Goal: Contribute content

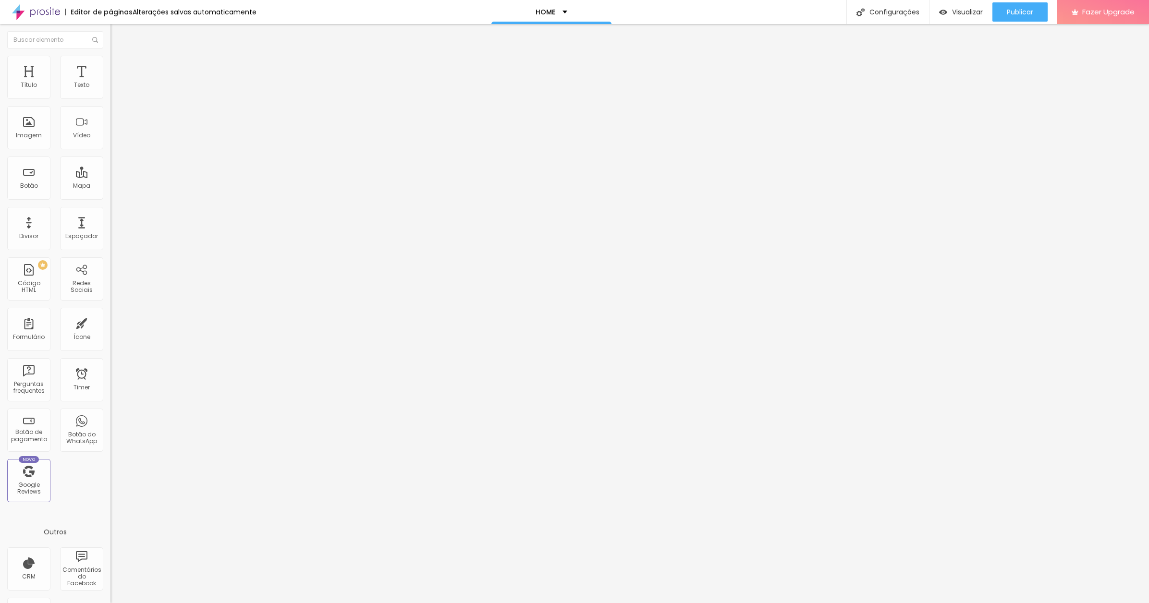
paste input "www.contrado.co.uk/stores/toutladansebazaar/vila-ida-lov/cloth-some-like-it-bla…"
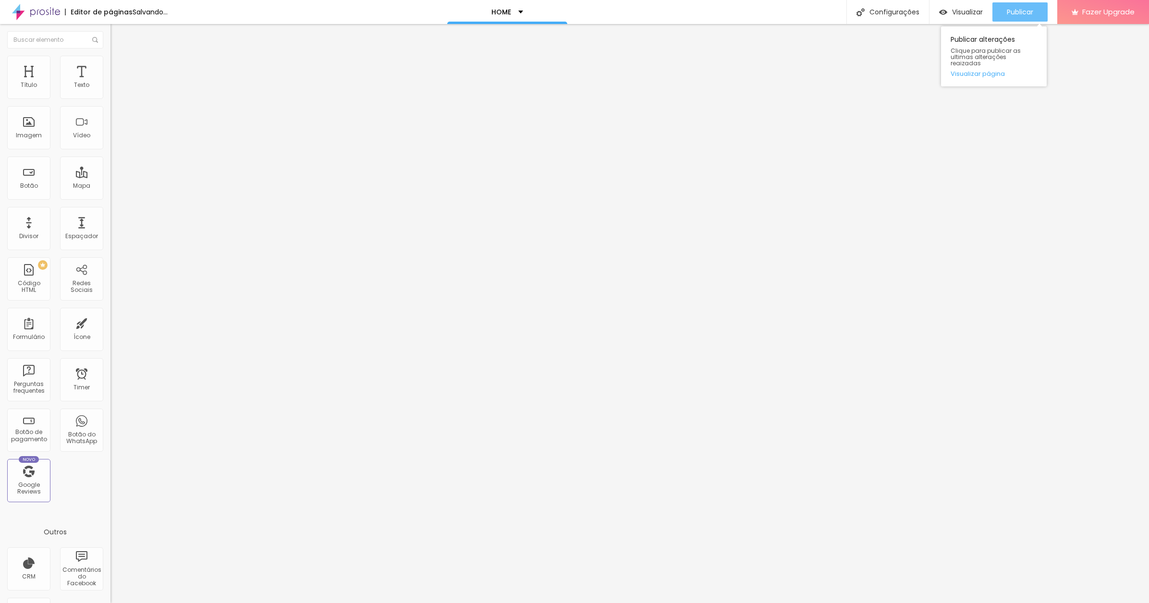
type input "https://www.contrado.co.uk/stores/toutladansebazaar/vila-ida-lov/cloth-some-lik…"
drag, startPoint x: 1004, startPoint y: 9, endPoint x: 980, endPoint y: 3, distance: 24.8
click at [1004, 9] on button "Publicar" at bounding box center [1019, 11] width 55 height 19
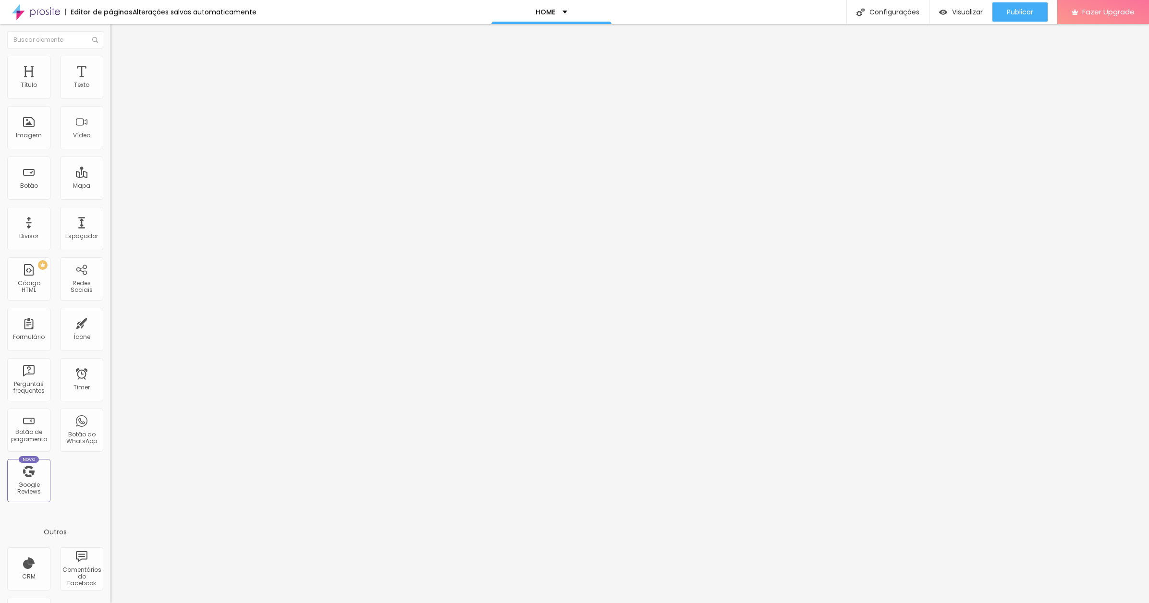
scroll to position [0, 148]
paste input "www.contrado.co.uk/stores/toutladansebazaar/vila-ida-lov/cloth-red-lion-2805060"
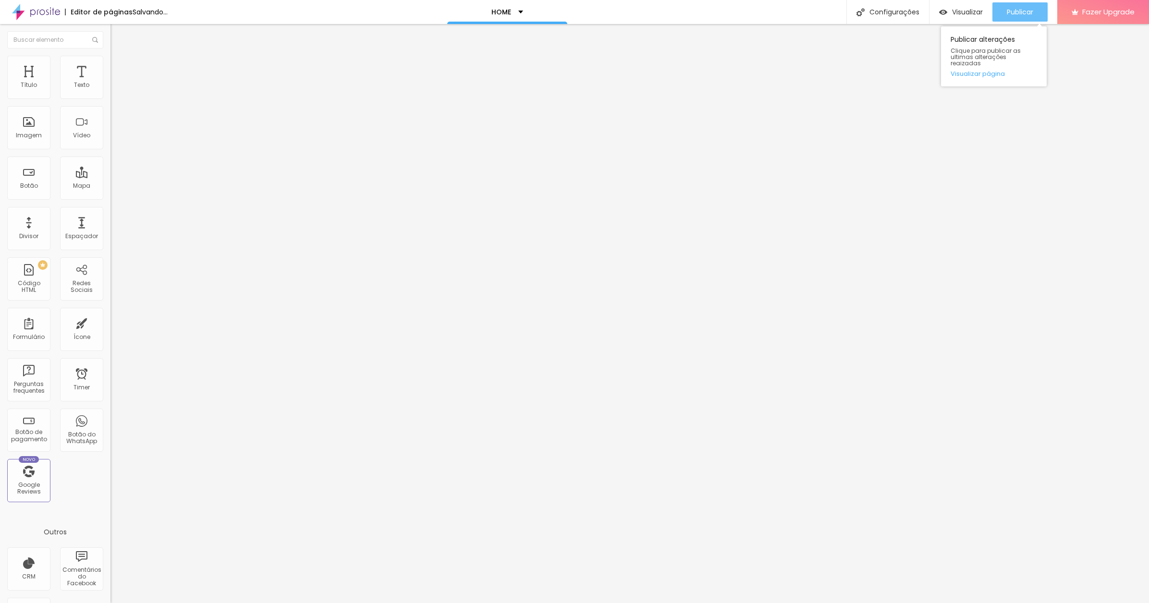
type input "https://www.contrado.co.uk/stores/toutladansebazaar/vila-ida-lov/cloth-red-lion…"
click at [1020, 9] on span "Publicar" at bounding box center [1020, 12] width 26 height 8
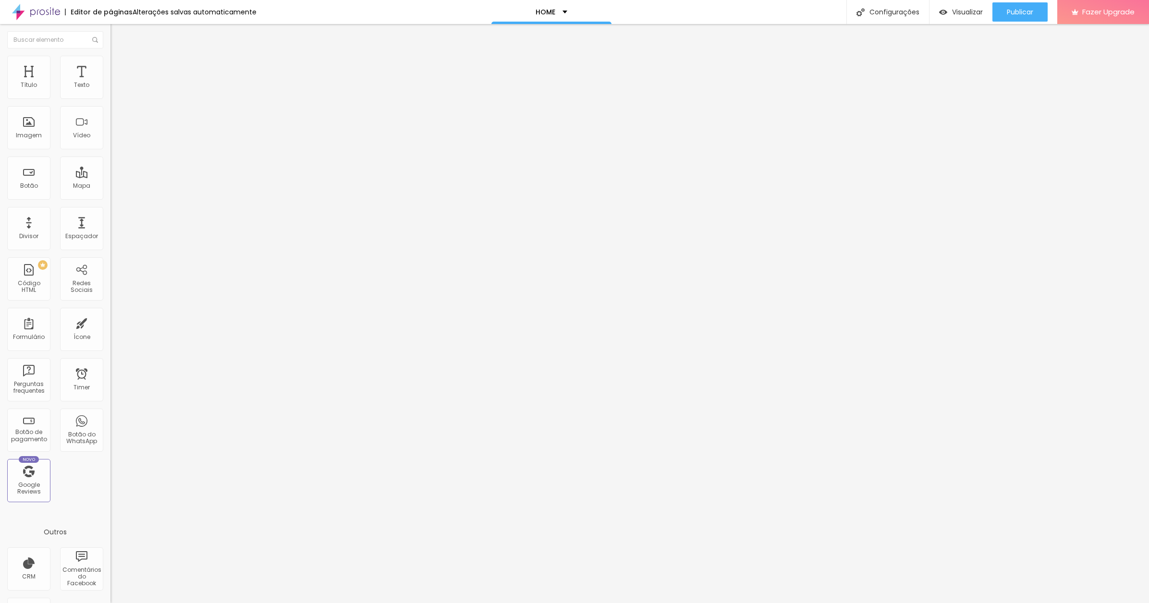
scroll to position [0, 161]
paste input "www.contrado.co.uk/stores/toutladansebazaar/vila-ida-lov/cloth-inner-peace-2805…"
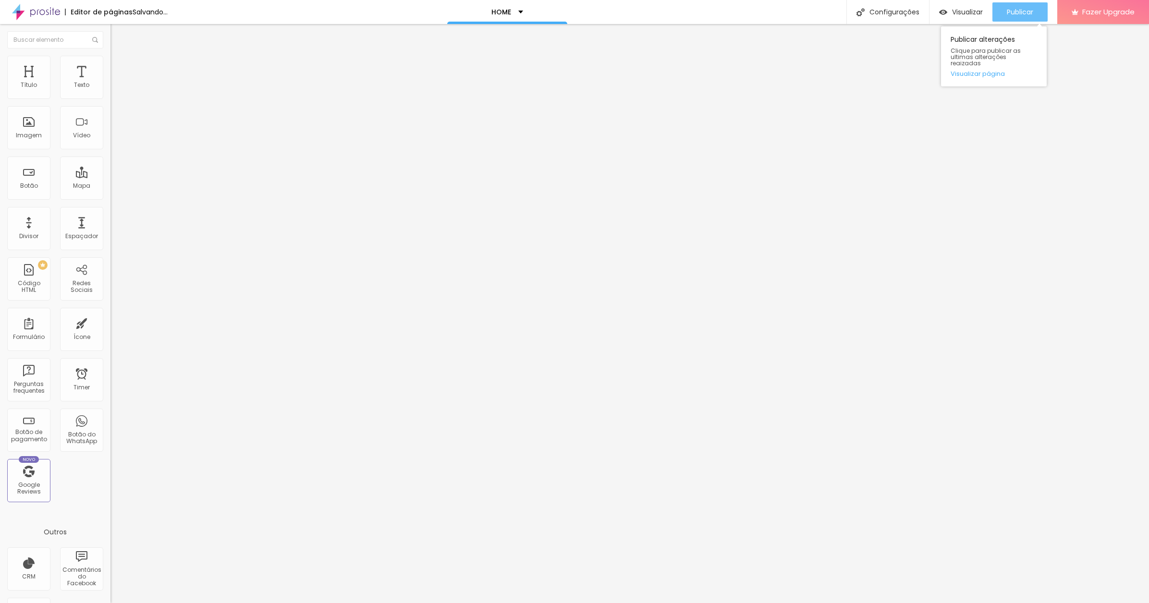
type input "https://www.contrado.co.uk/stores/toutladansebazaar/vila-ida-lov/cloth-inner-pe…"
click at [1012, 11] on span "Publicar" at bounding box center [1020, 12] width 26 height 8
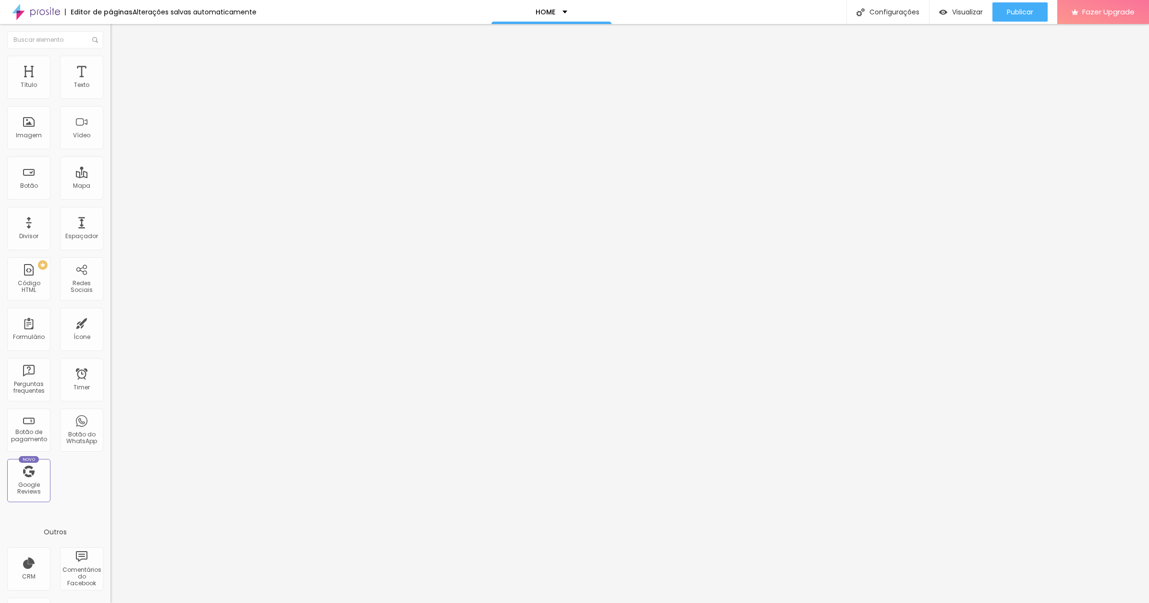
scroll to position [0, 180]
paste input "www.contrado.co.uk/stores/toutladansebazaar/vila-ida-lov/cloth-soulblossom-2805…"
type input "https://www.contrado.co.uk/stores/toutladansebazaar/vila-ida-lov/cloth-soulblos…"
click at [1019, 11] on span "Publicar" at bounding box center [1020, 12] width 26 height 8
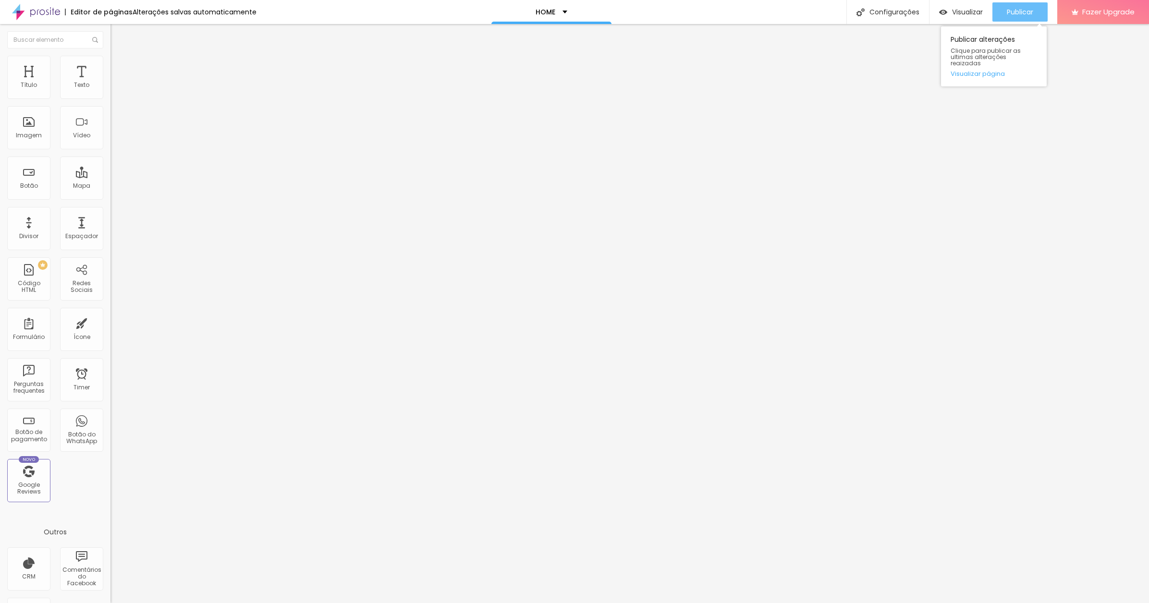
scroll to position [0, 0]
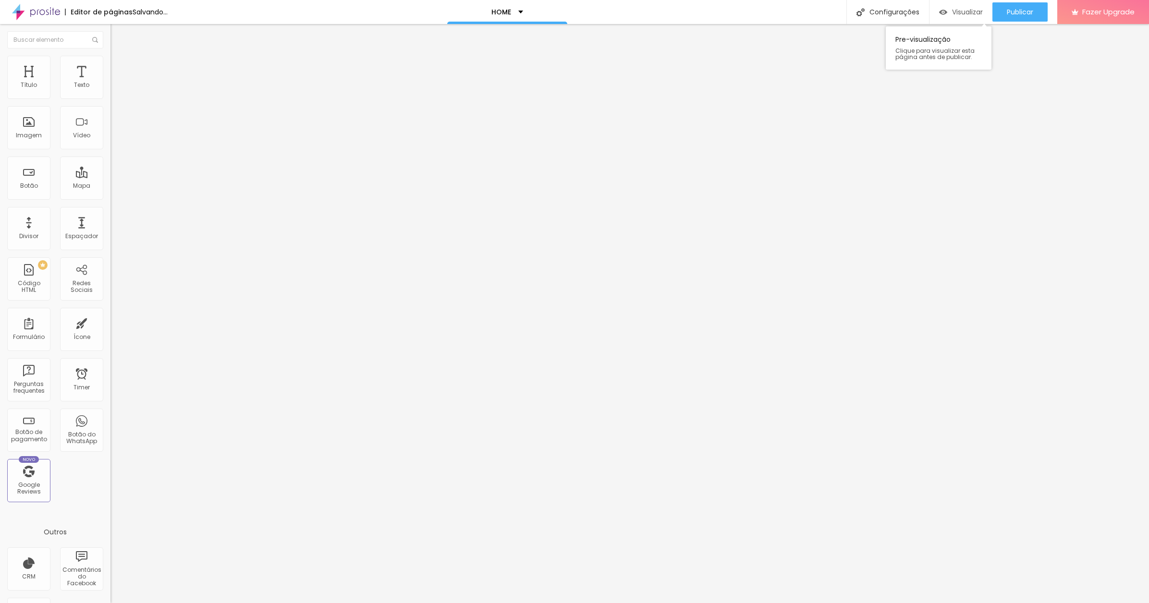
click at [968, 11] on span "Visualizar" at bounding box center [967, 12] width 31 height 8
paste input "www.contrado.co.uk/stores/toutladansebazaar/des-oiseaux-brasil/cloth-flowery-da…"
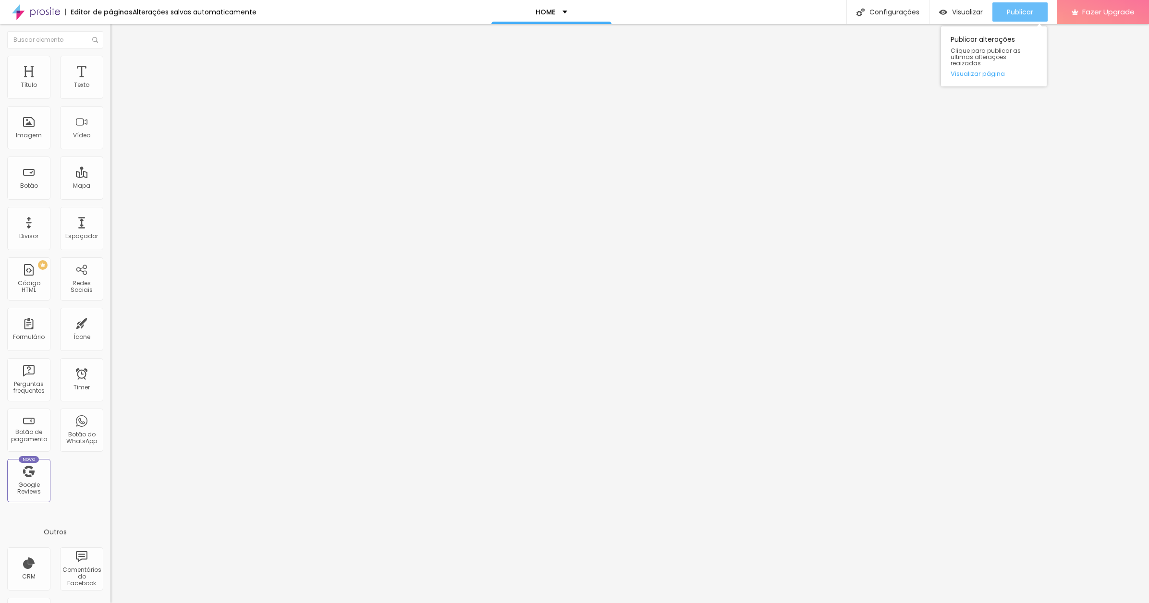
type input "https://www.contrado.co.uk/stores/toutladansebazaar/des-oiseaux-brasil/cloth-fl…"
click at [1018, 5] on div "Publicar" at bounding box center [1020, 11] width 26 height 19
paste input "[DOMAIN_NAME][URL]"
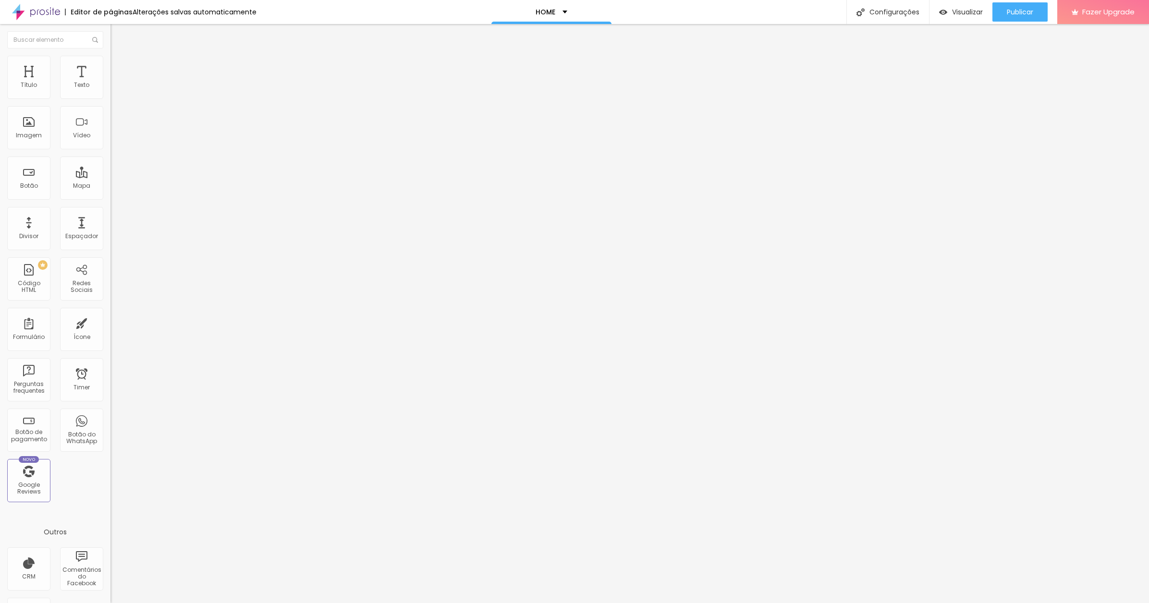
scroll to position [0, 228]
type input "[URL][DOMAIN_NAME]"
click at [1017, 11] on span "Publicar" at bounding box center [1020, 12] width 26 height 8
click at [961, 11] on span "Visualizar" at bounding box center [967, 12] width 31 height 8
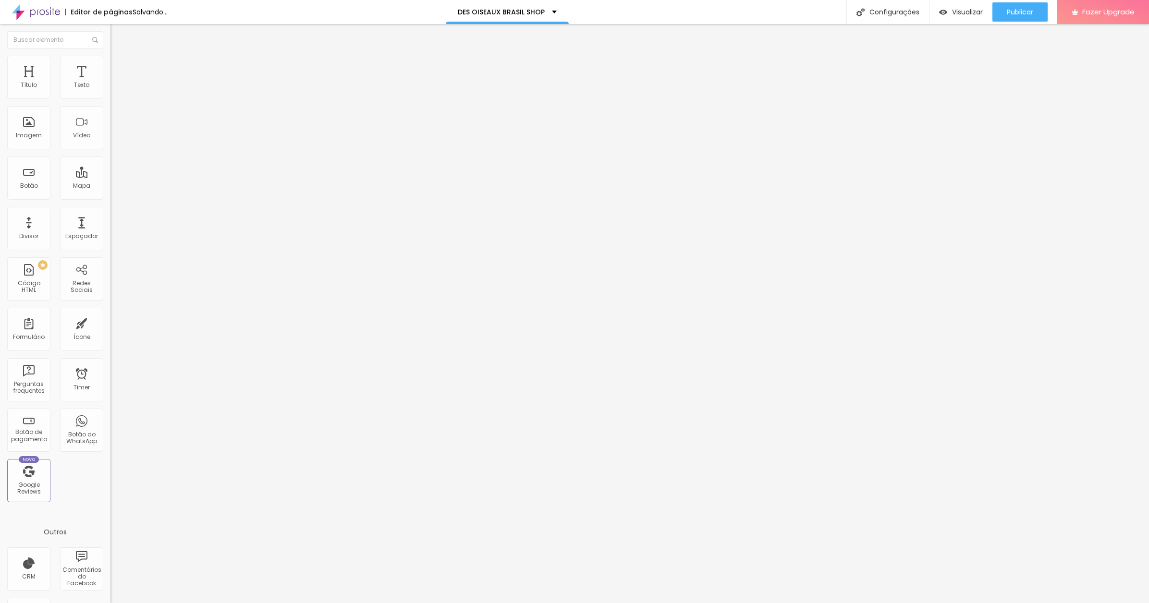
drag, startPoint x: 43, startPoint y: 260, endPoint x: 1, endPoint y: 256, distance: 42.0
click at [0, 257] on html "Editor de páginas Salvando... DES OISEAUX BRASIL SHOP Configurações Configuraçõ…" at bounding box center [574, 301] width 1149 height 603
paste input "[DOMAIN_NAME][URL]"
type input "[URL][DOMAIN_NAME]"
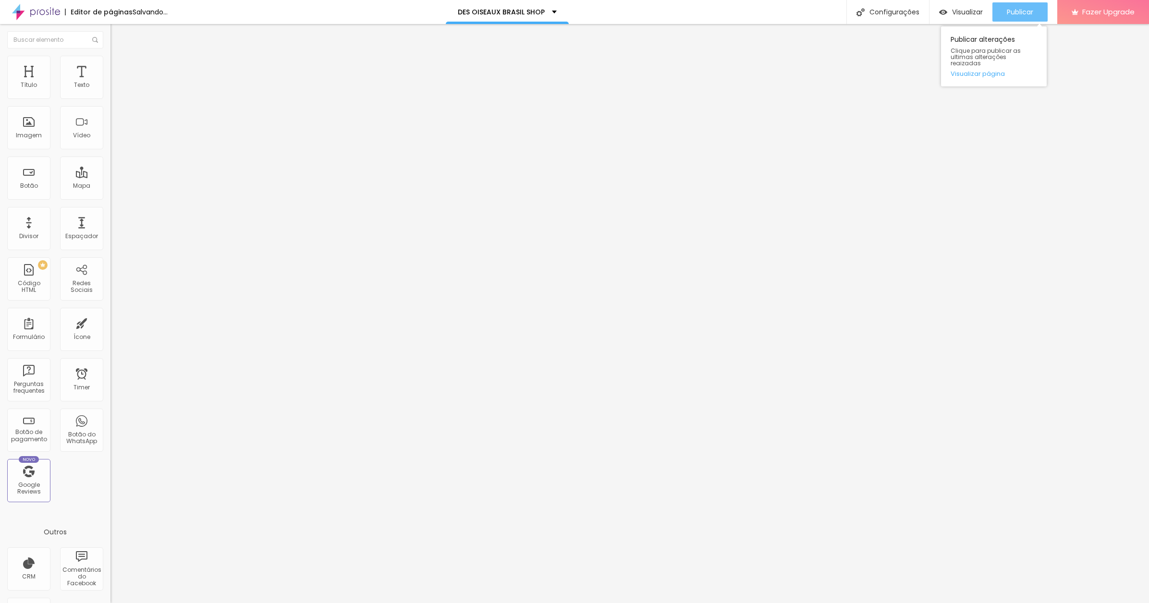
scroll to position [0, 0]
click at [1016, 10] on span "Publicar" at bounding box center [1020, 12] width 26 height 8
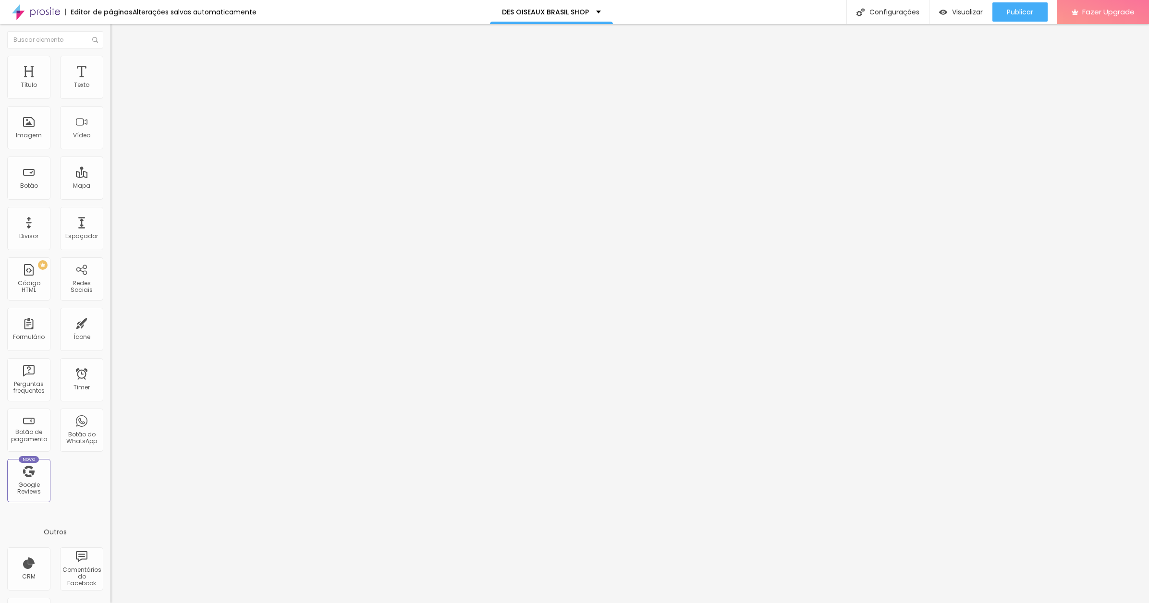
drag, startPoint x: 60, startPoint y: 196, endPoint x: 2, endPoint y: 196, distance: 57.2
click at [0, 197] on html "Editor de páginas Alterações salvas automaticamente DES OISEAUX BRASIL SHOP Con…" at bounding box center [574, 301] width 1149 height 603
paste input "[DOMAIN_NAME][URL]"
type input "[URL][DOMAIN_NAME]"
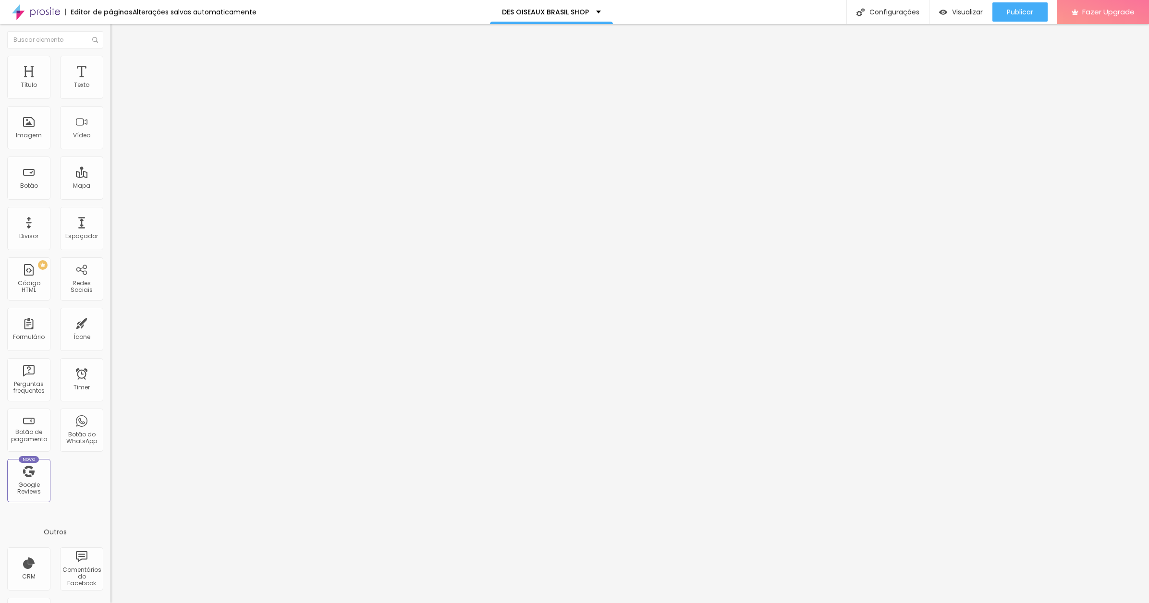
scroll to position [0, 0]
drag, startPoint x: 49, startPoint y: 108, endPoint x: -11, endPoint y: 104, distance: 59.7
click at [0, 104] on html "Editor de páginas Alterações salvas automaticamente DES OISEAUX BRASIL SHOP Con…" at bounding box center [574, 301] width 1149 height 603
type input "FUMES OF BEAUTY"
drag, startPoint x: 60, startPoint y: 296, endPoint x: 83, endPoint y: 295, distance: 22.6
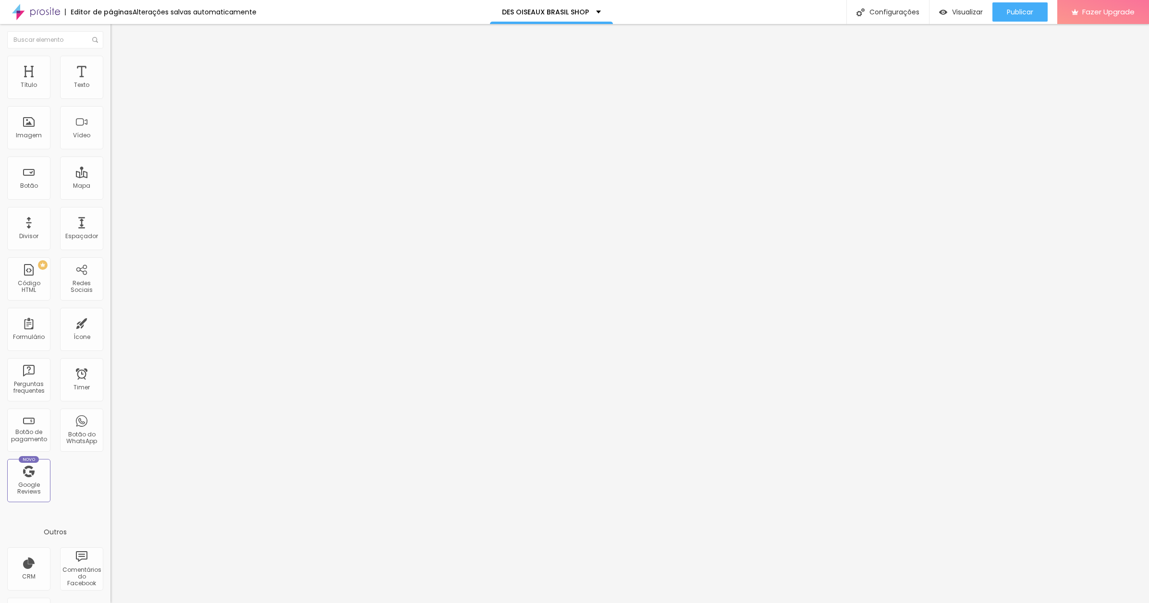
click at [110, 296] on div "Editar Botão Conteúdo Estilo Avançado Texto FUMES OF BEAUTY Alinhamento Tamanho…" at bounding box center [165, 313] width 110 height 579
click at [1016, 10] on span "Publicar" at bounding box center [1020, 12] width 26 height 8
